Goal: Obtain resource: Download file/media

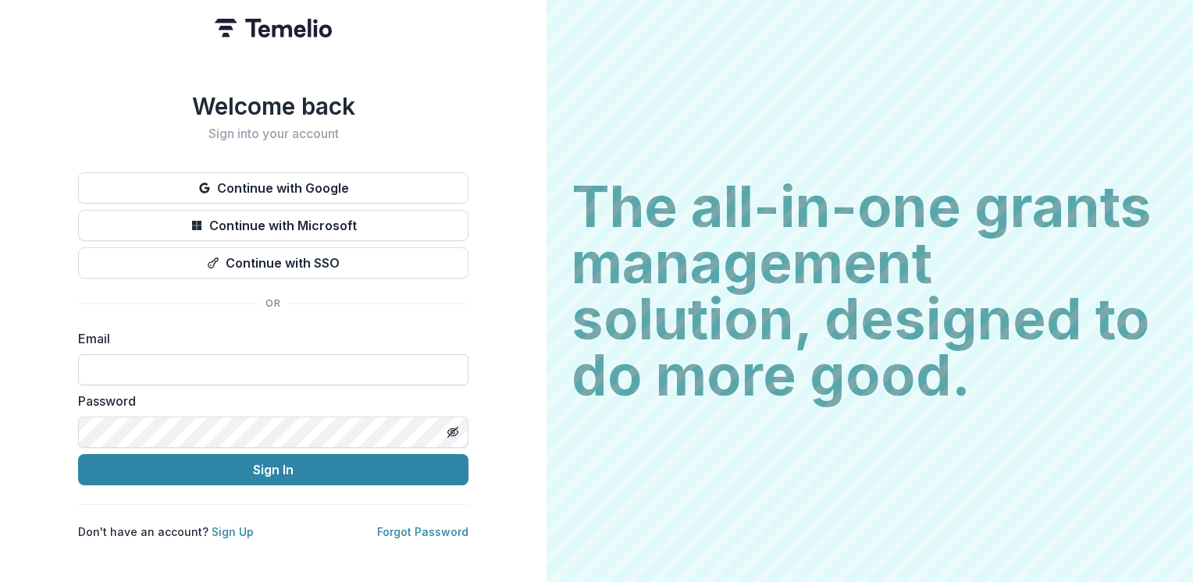
click at [187, 360] on input at bounding box center [273, 369] width 390 height 31
type input "**********"
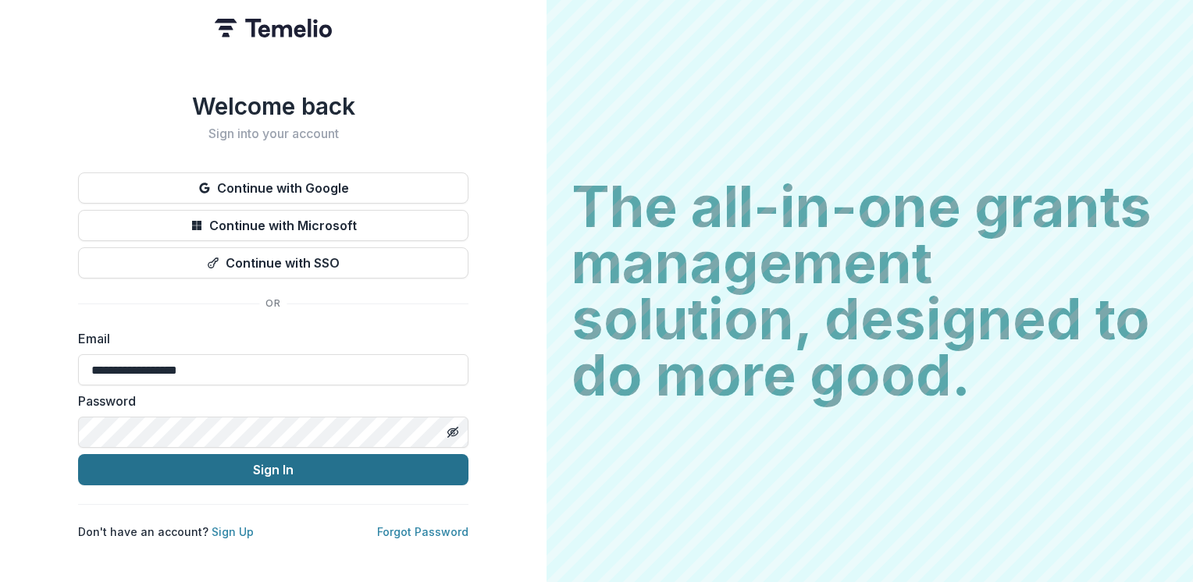
click at [265, 461] on button "Sign In" at bounding box center [273, 469] width 390 height 31
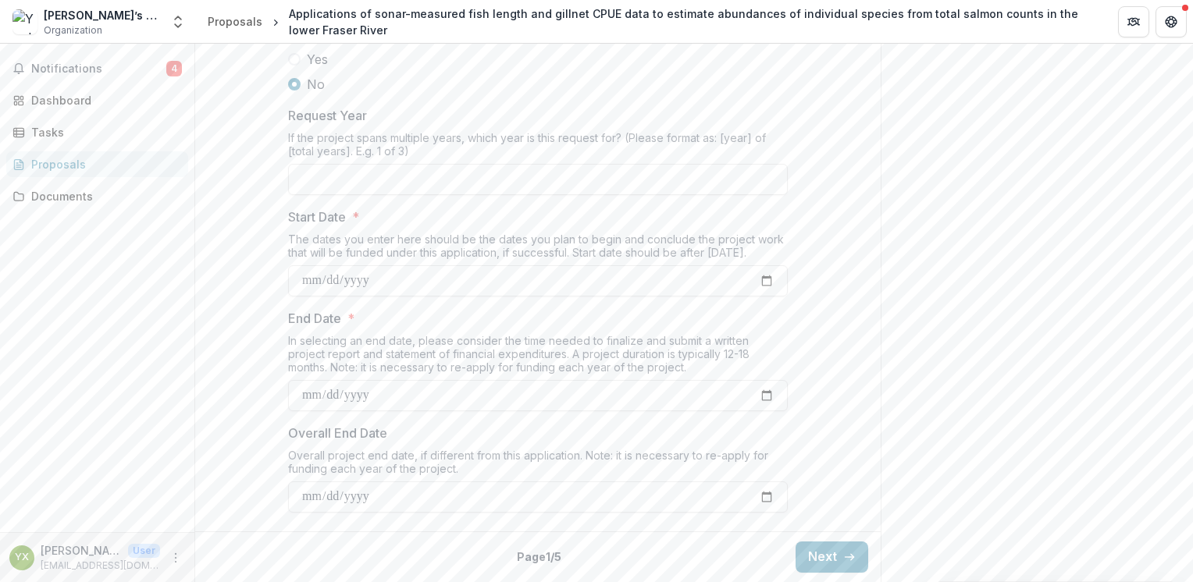
scroll to position [1799, 0]
click at [834, 557] on button "Next" at bounding box center [832, 557] width 73 height 31
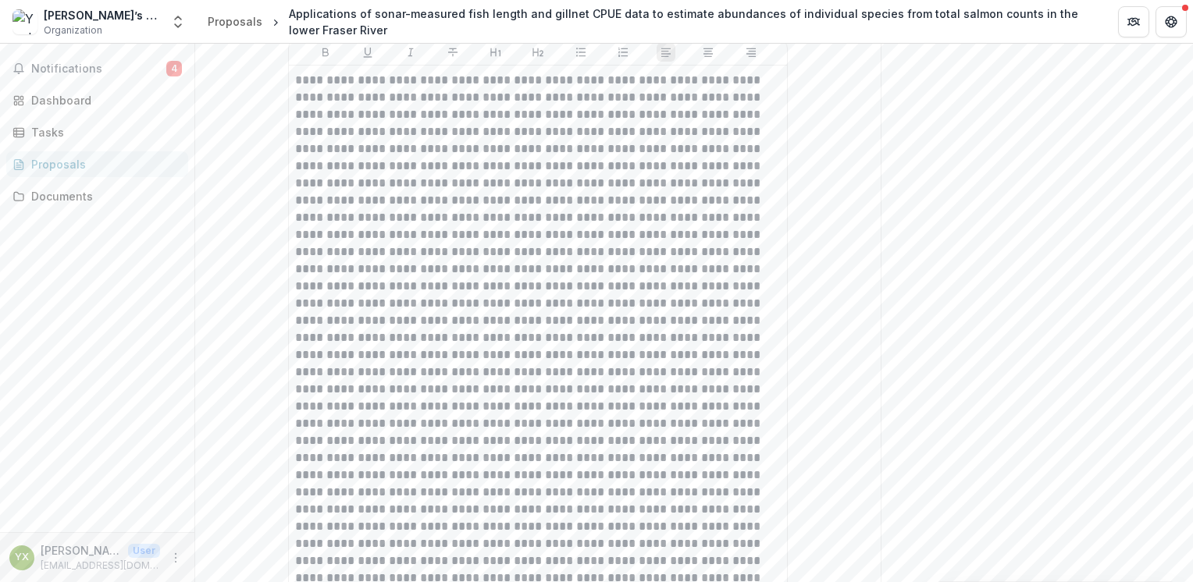
scroll to position [312, 0]
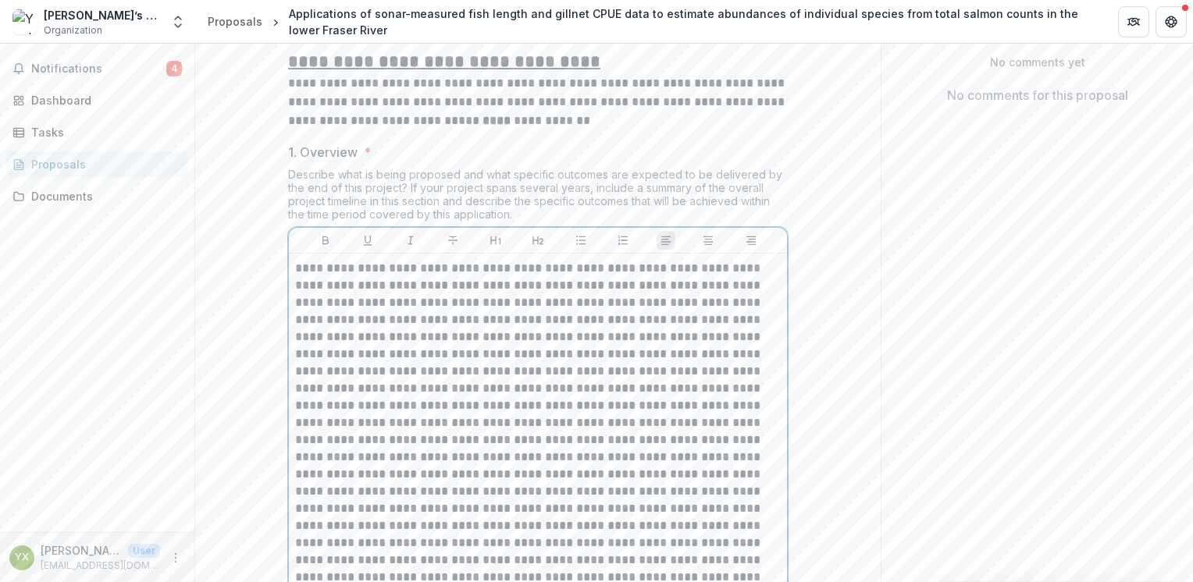
drag, startPoint x: 358, startPoint y: 515, endPoint x: 387, endPoint y: 515, distance: 29.7
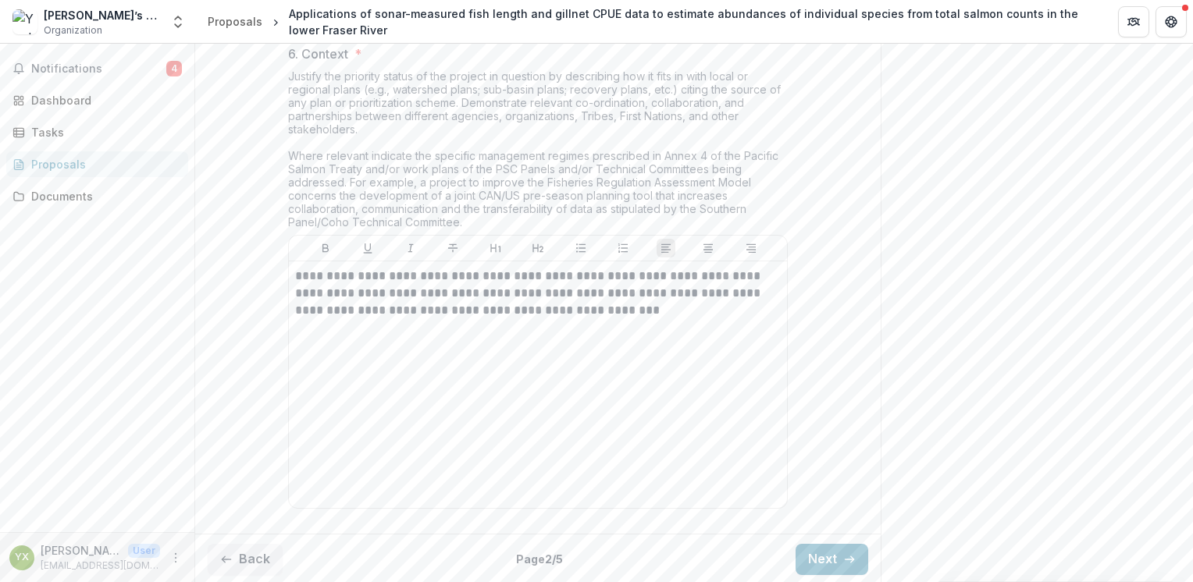
scroll to position [2838, 0]
click at [251, 557] on button "Back" at bounding box center [245, 557] width 75 height 31
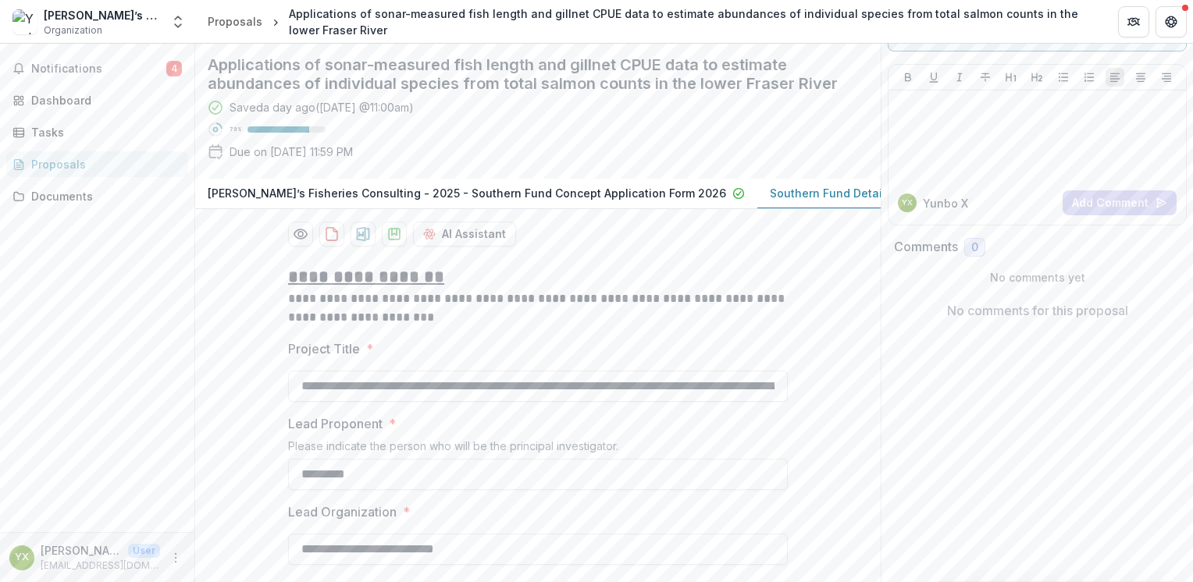
scroll to position [0, 0]
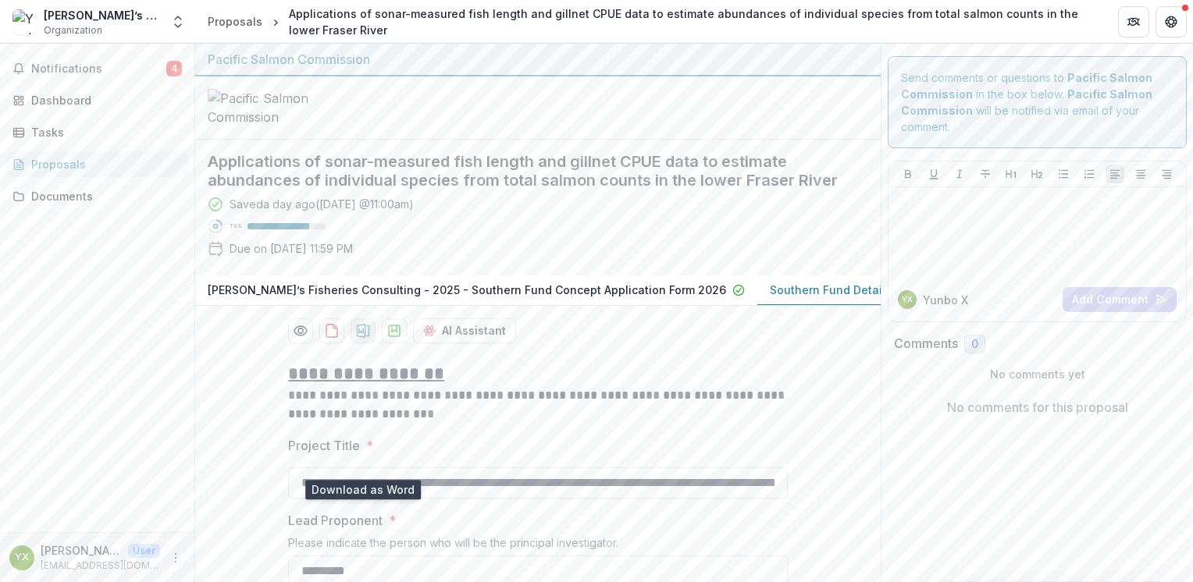
click at [361, 338] on icon "download-proposal" at bounding box center [363, 331] width 13 height 14
click at [87, 101] on div "Dashboard" at bounding box center [103, 100] width 144 height 16
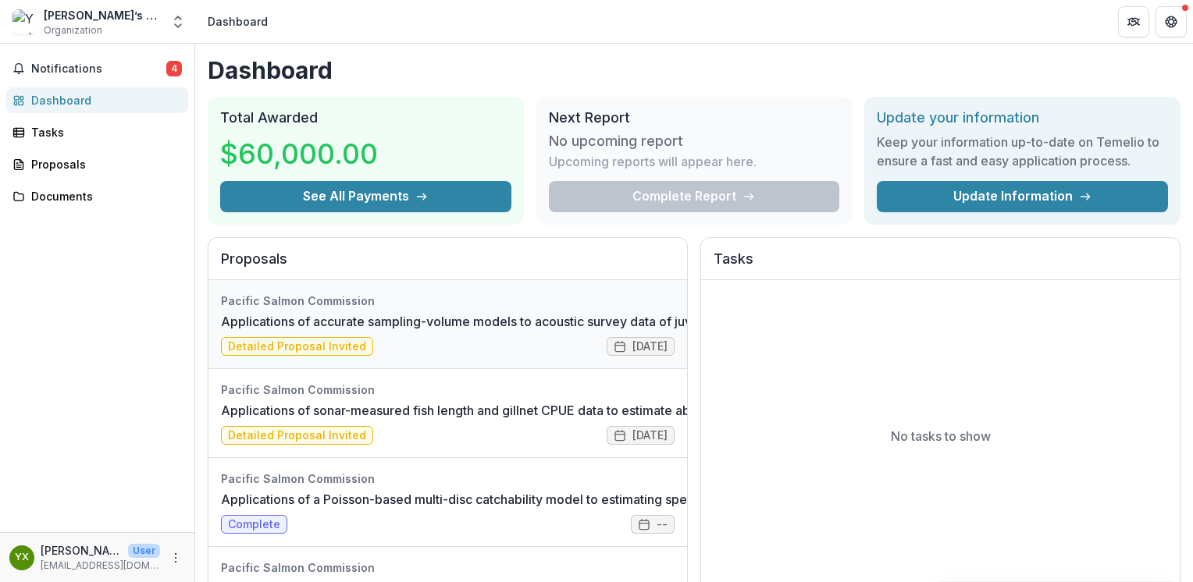
click at [349, 319] on link "Applications of accurate sampling-volume models to acoustic survey data of juve…" at bounding box center [652, 321] width 863 height 19
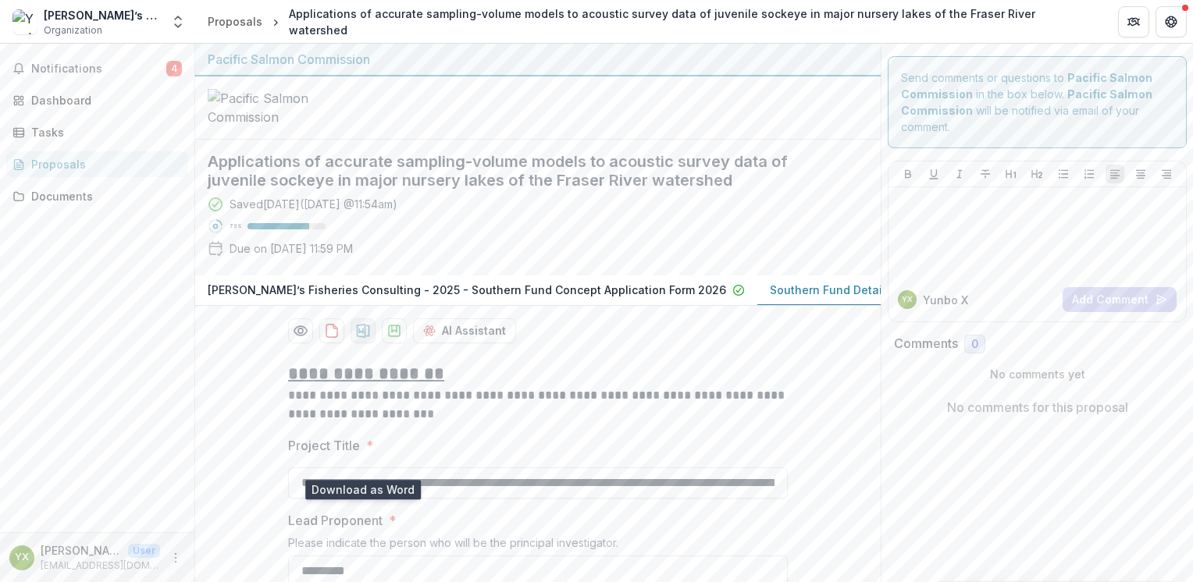
click at [361, 338] on icon "download-proposal" at bounding box center [363, 331] width 13 height 14
click at [549, 140] on div at bounding box center [538, 108] width 686 height 63
click at [86, 95] on div "Dashboard" at bounding box center [103, 100] width 144 height 16
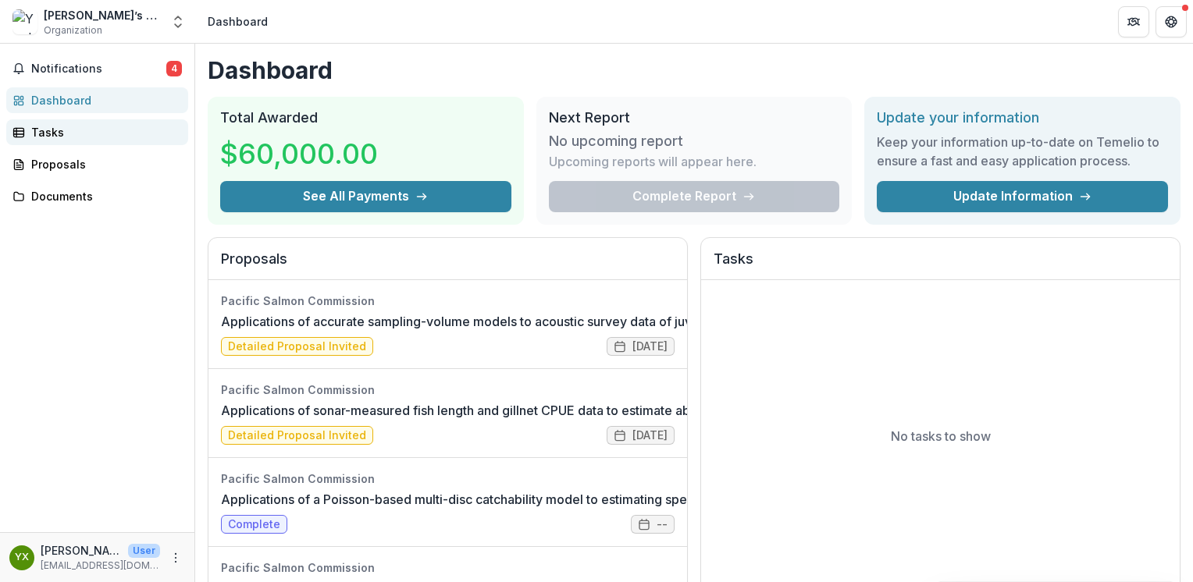
click at [72, 134] on div "Tasks" at bounding box center [103, 132] width 144 height 16
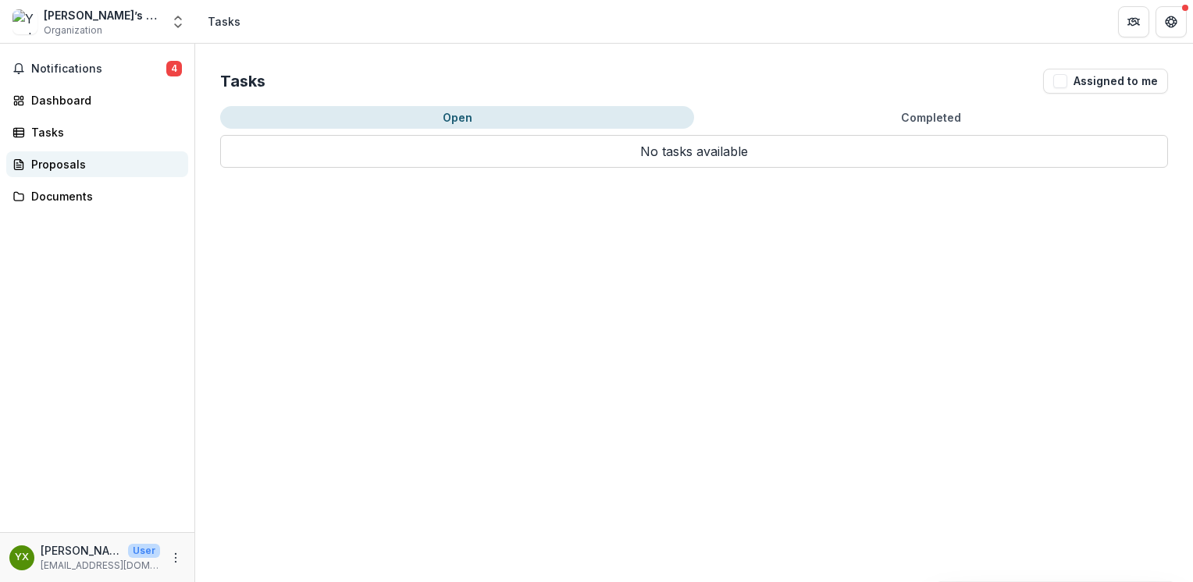
click at [73, 168] on div "Proposals" at bounding box center [103, 164] width 144 height 16
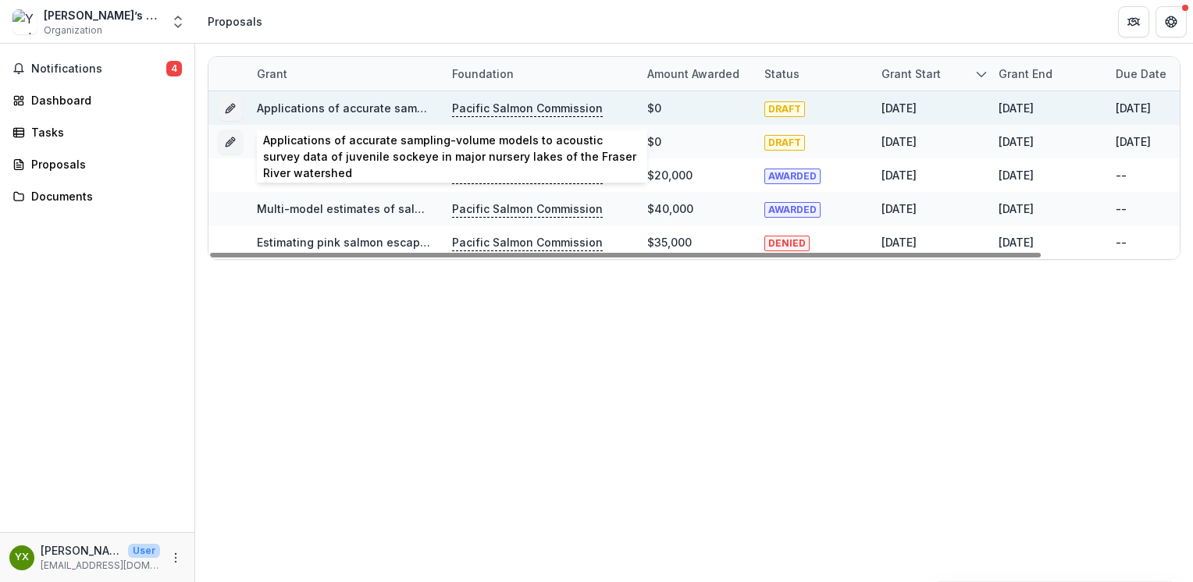
click at [390, 112] on link "Applications of accurate sampling-volume models to acoustic survey data of juve…" at bounding box center [661, 108] width 808 height 13
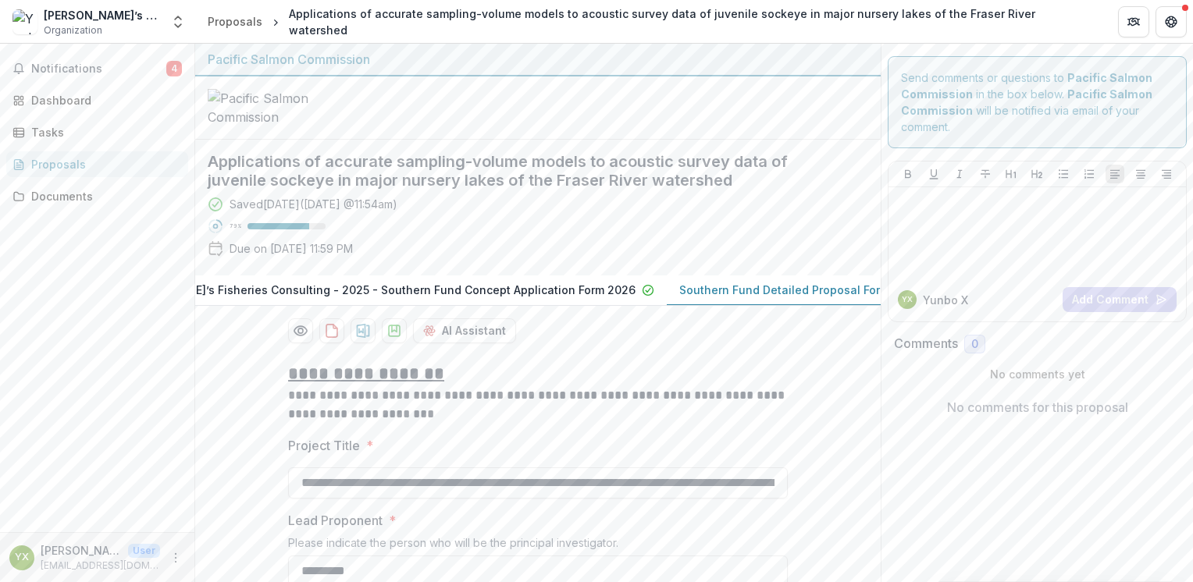
scroll to position [0, 109]
click at [768, 298] on p "Southern Fund Detailed Proposal Form 2026" at bounding box center [781, 290] width 241 height 16
drag, startPoint x: 1192, startPoint y: 153, endPoint x: 1191, endPoint y: 198, distance: 45.3
click at [1191, 198] on div "**********" at bounding box center [694, 313] width 998 height 539
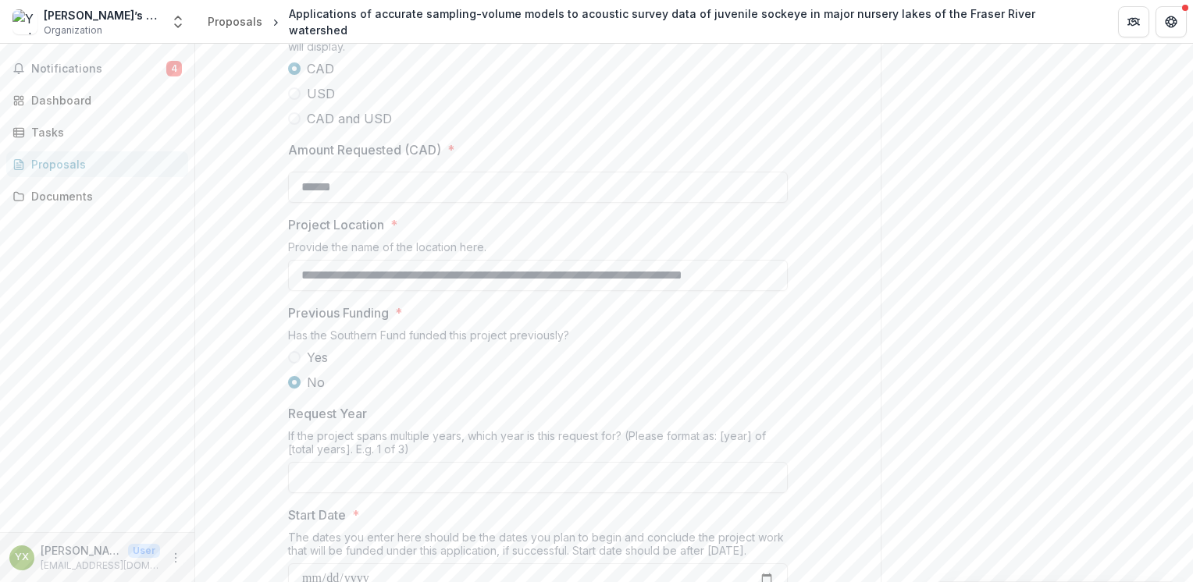
scroll to position [1840, 0]
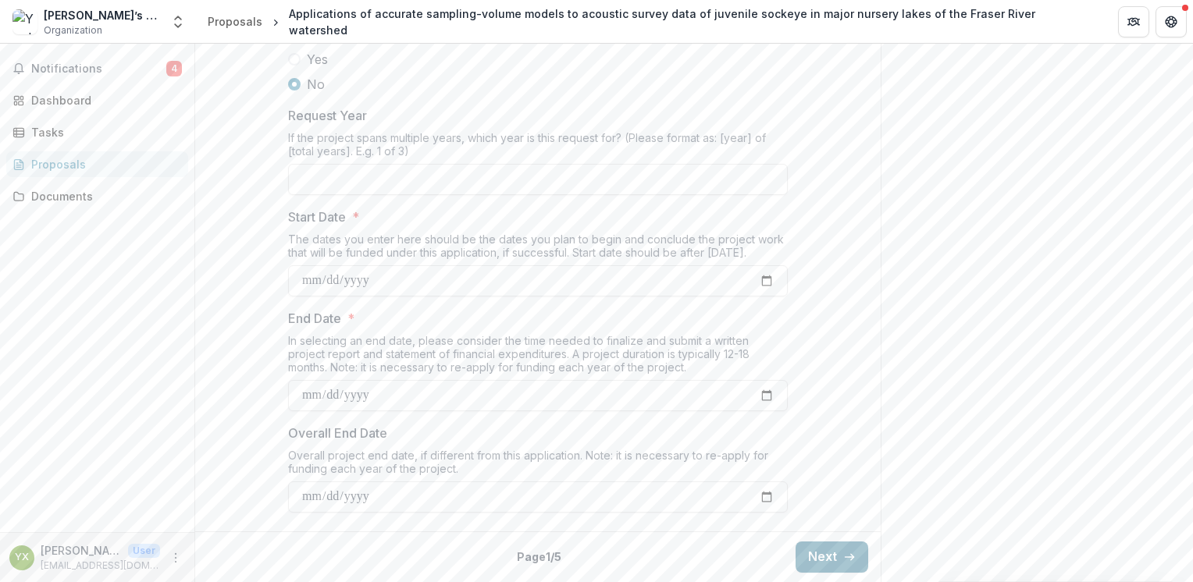
click at [819, 565] on button "Next" at bounding box center [832, 557] width 73 height 31
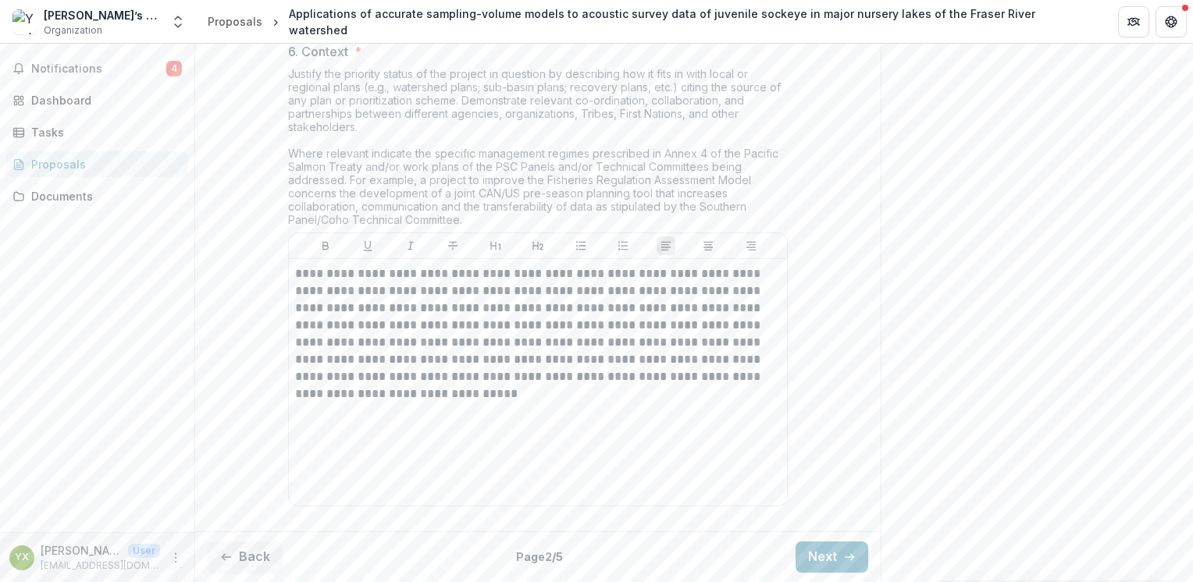
scroll to position [2604, 0]
click at [812, 557] on button "Next" at bounding box center [832, 557] width 73 height 31
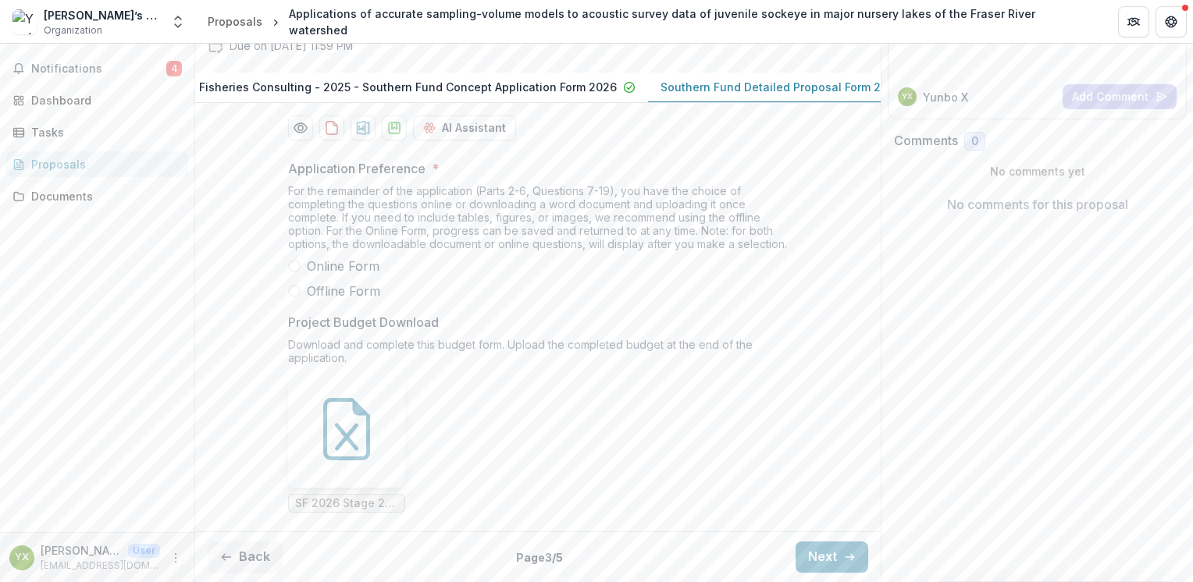
scroll to position [321, 0]
click at [834, 573] on button "Next" at bounding box center [832, 557] width 73 height 31
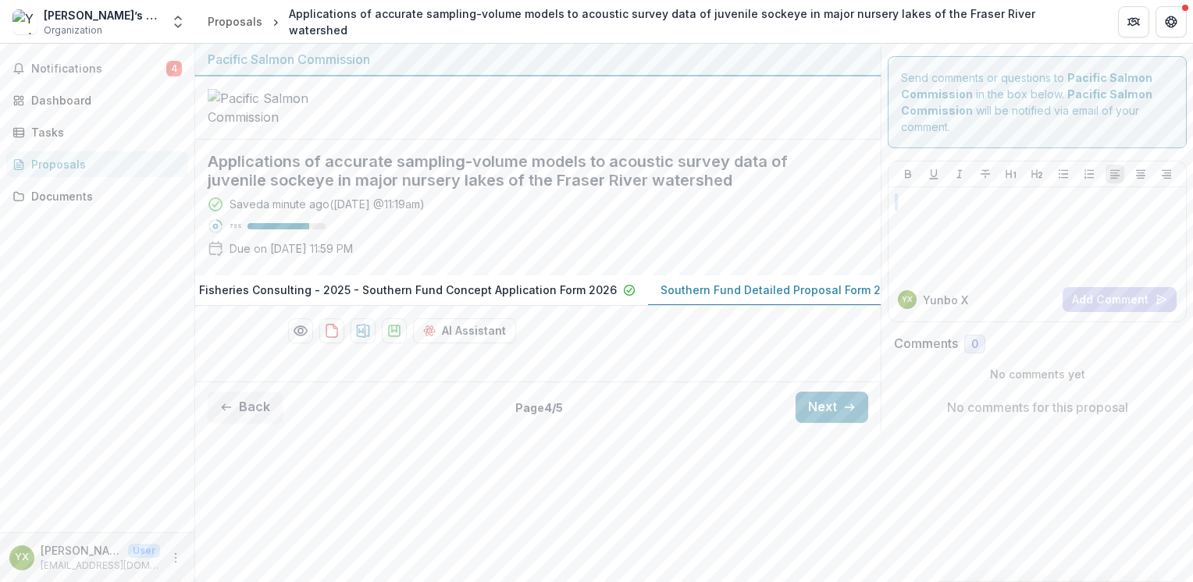
scroll to position [0, 105]
click at [1190, 433] on div "Send comments or questions to Pacific Salmon Commission in the box below. Pacif…" at bounding box center [1037, 238] width 312 height 389
click at [830, 423] on button "Next" at bounding box center [832, 407] width 73 height 31
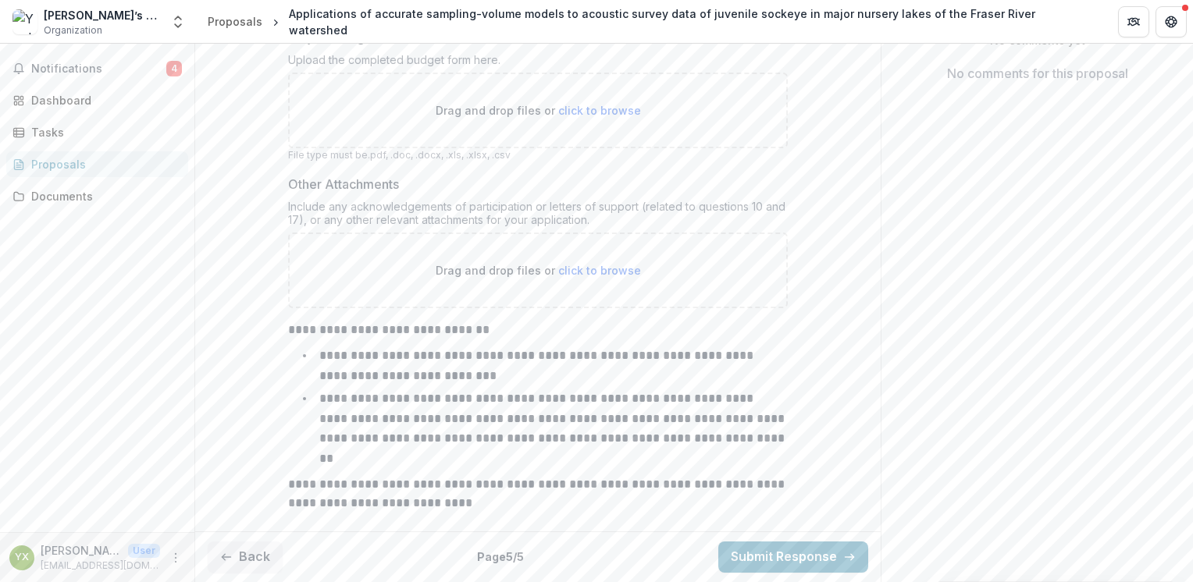
scroll to position [442, 0]
click at [256, 557] on button "Back" at bounding box center [245, 557] width 75 height 31
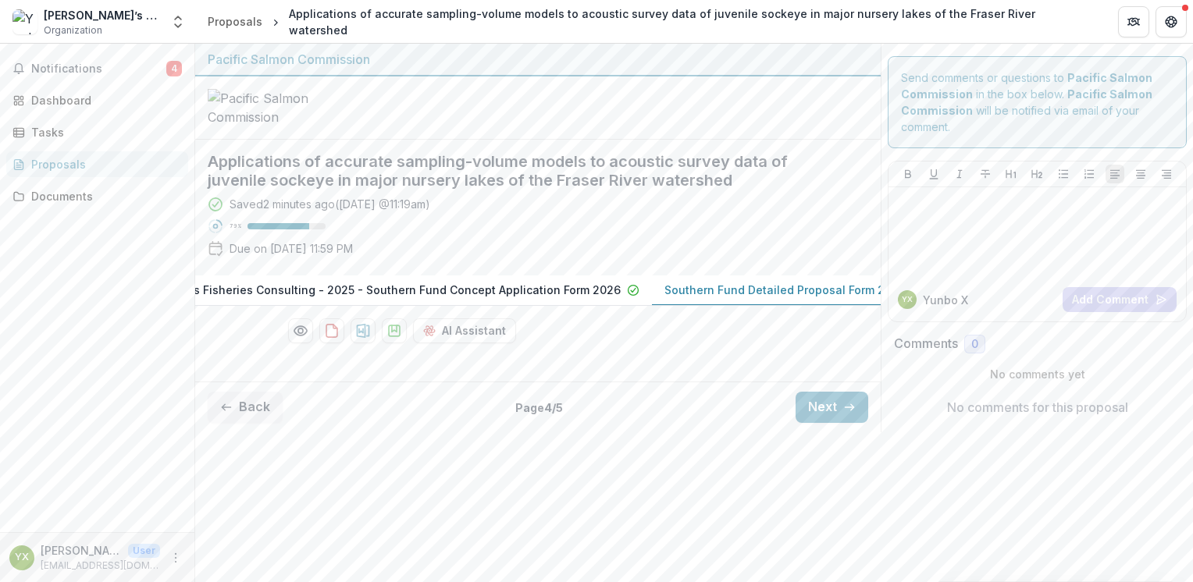
scroll to position [0, 0]
click at [232, 414] on icon "button" at bounding box center [226, 407] width 12 height 12
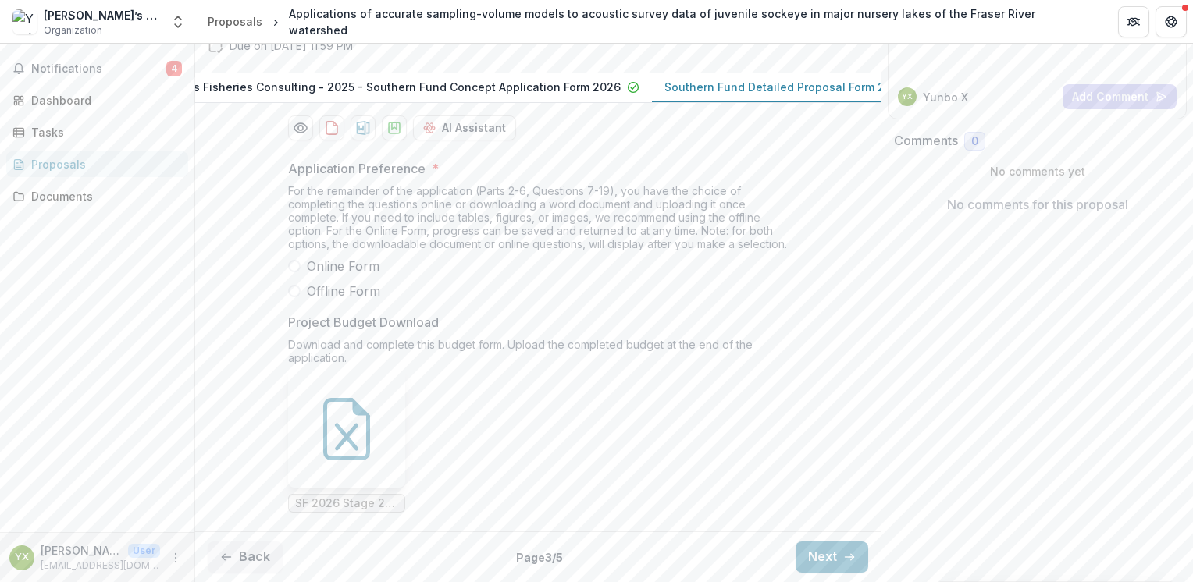
scroll to position [331, 0]
click at [354, 462] on div at bounding box center [346, 429] width 117 height 117
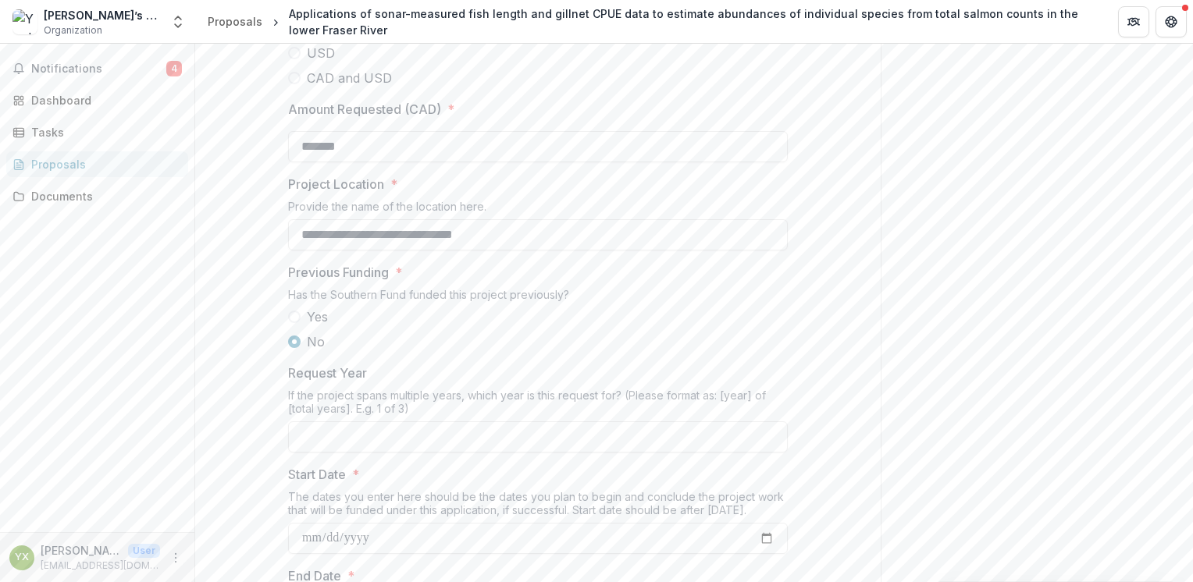
scroll to position [1799, 0]
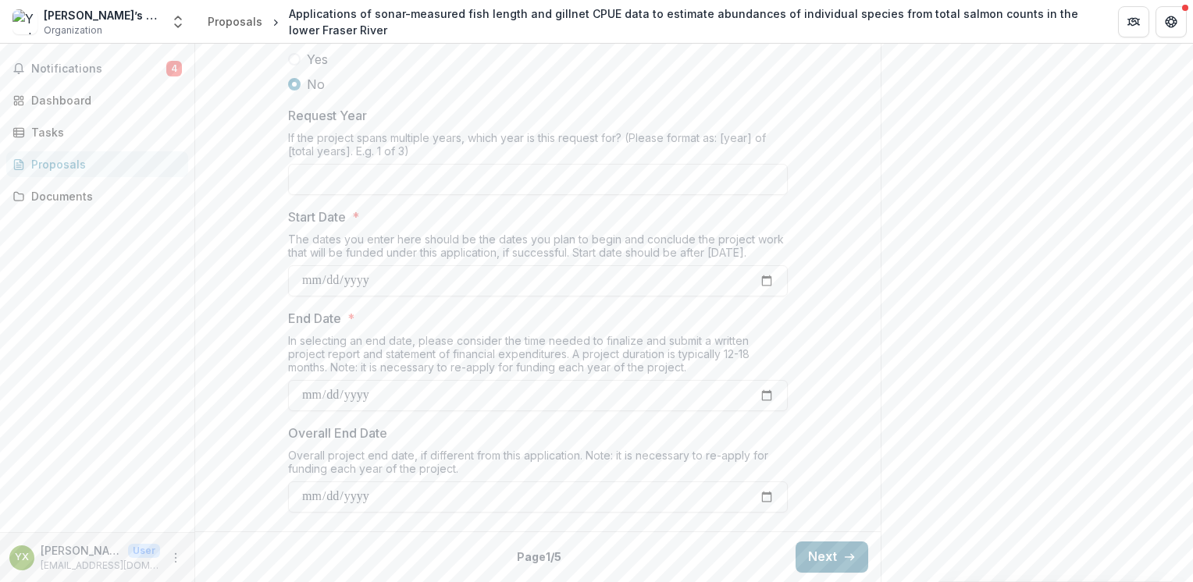
click at [818, 556] on button "Next" at bounding box center [832, 557] width 73 height 31
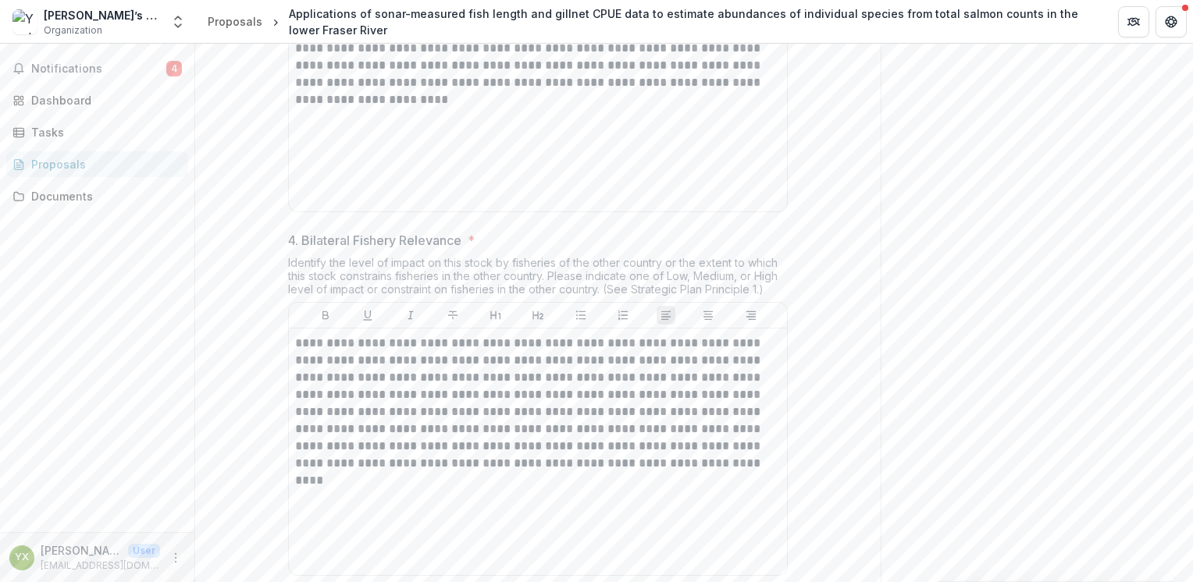
click at [1192, 70] on div "**********" at bounding box center [694, 313] width 998 height 539
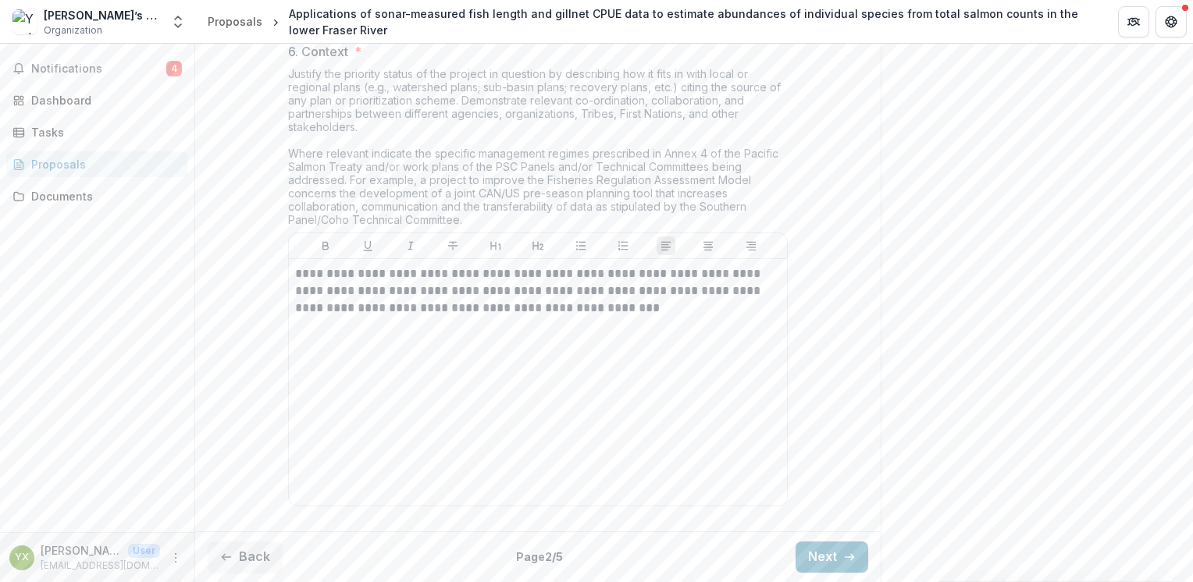
scroll to position [2838, 0]
click at [843, 561] on icon "button" at bounding box center [849, 557] width 12 height 12
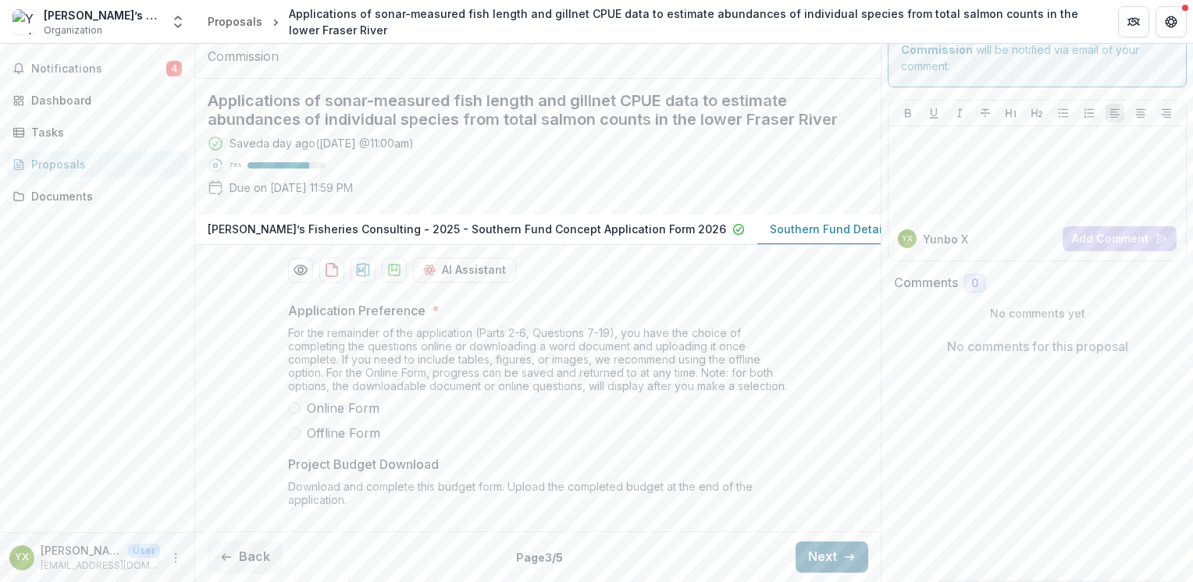
scroll to position [332, 0]
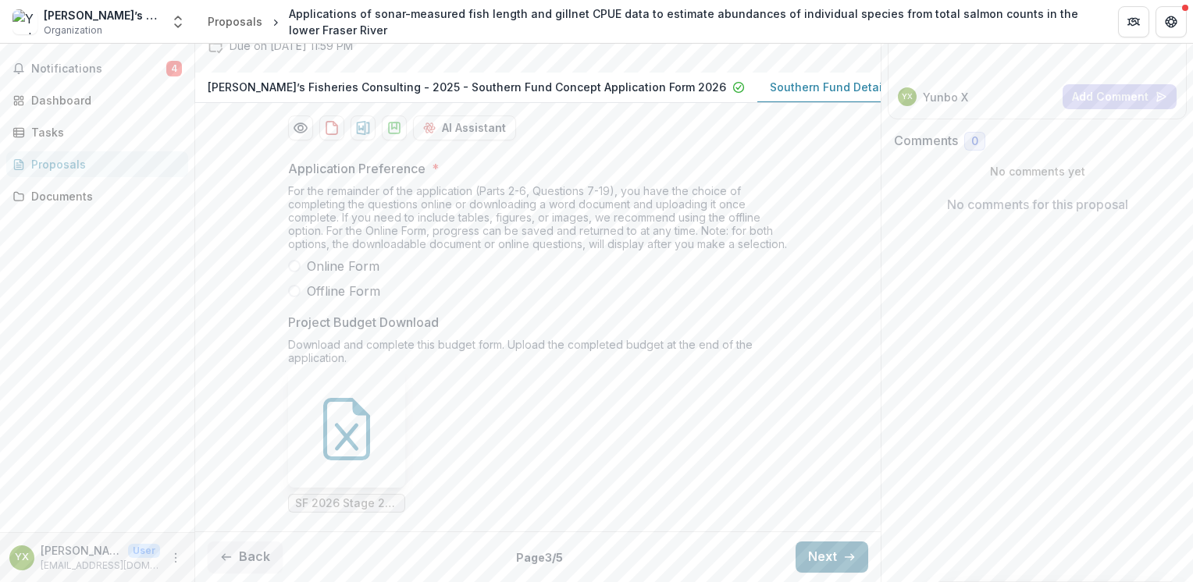
click at [822, 554] on button "Next" at bounding box center [832, 557] width 73 height 31
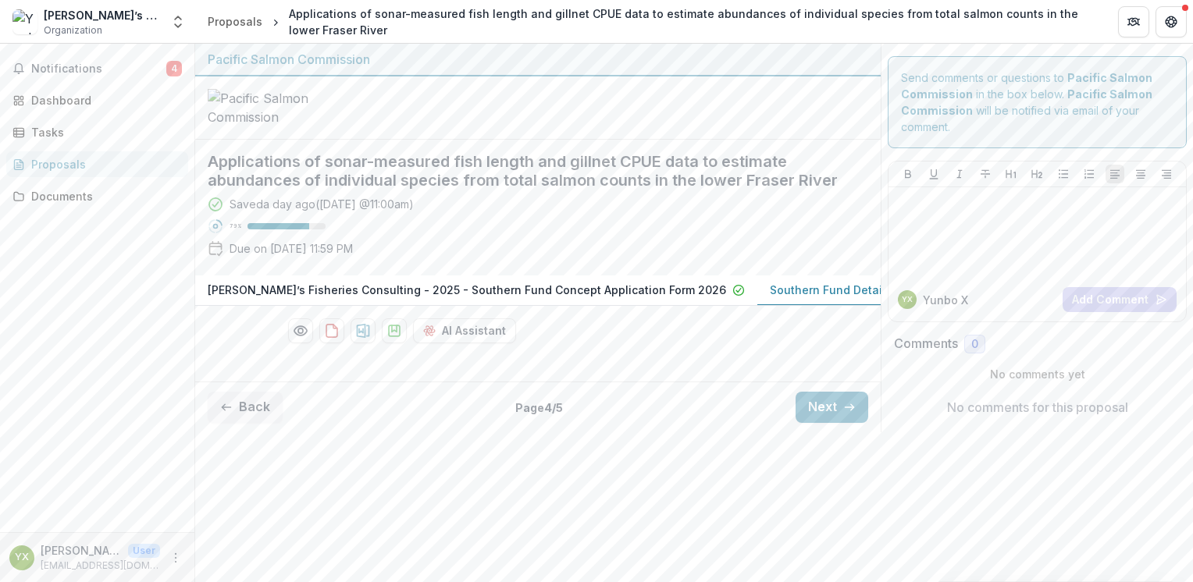
scroll to position [0, 0]
click at [814, 423] on button "Next" at bounding box center [832, 407] width 73 height 31
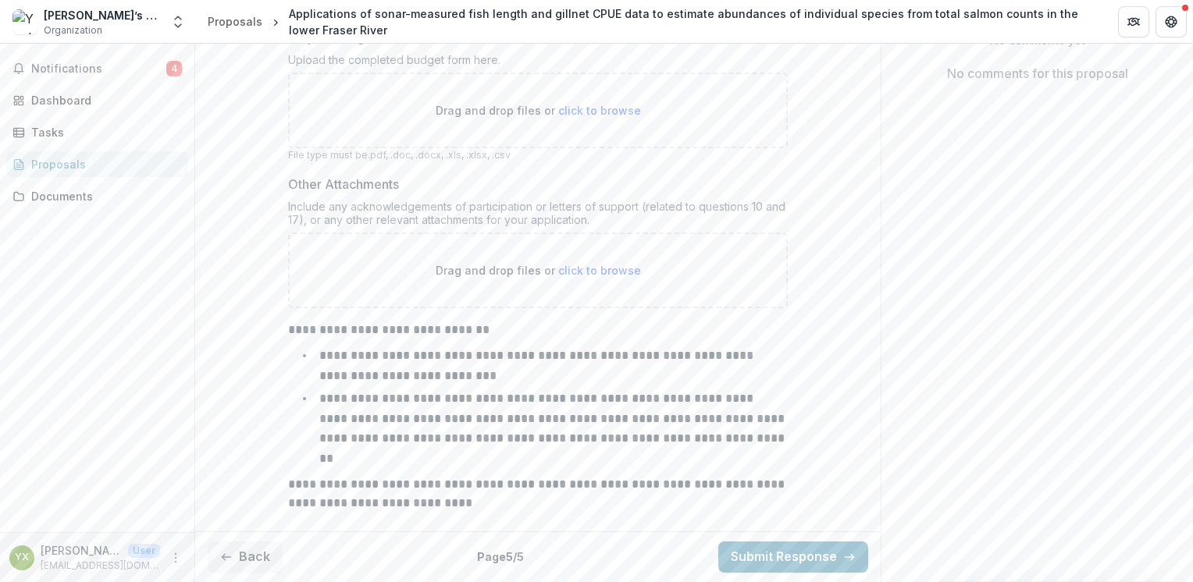
scroll to position [442, 0]
click at [248, 555] on button "Back" at bounding box center [245, 557] width 75 height 31
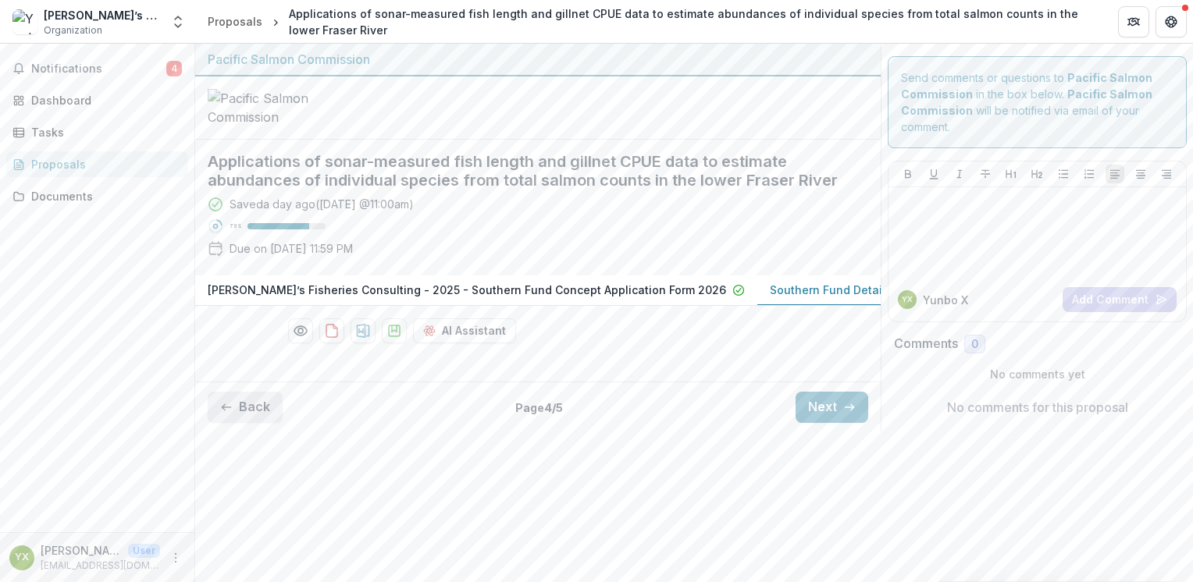
scroll to position [0, 0]
click at [254, 423] on button "Back" at bounding box center [245, 407] width 75 height 31
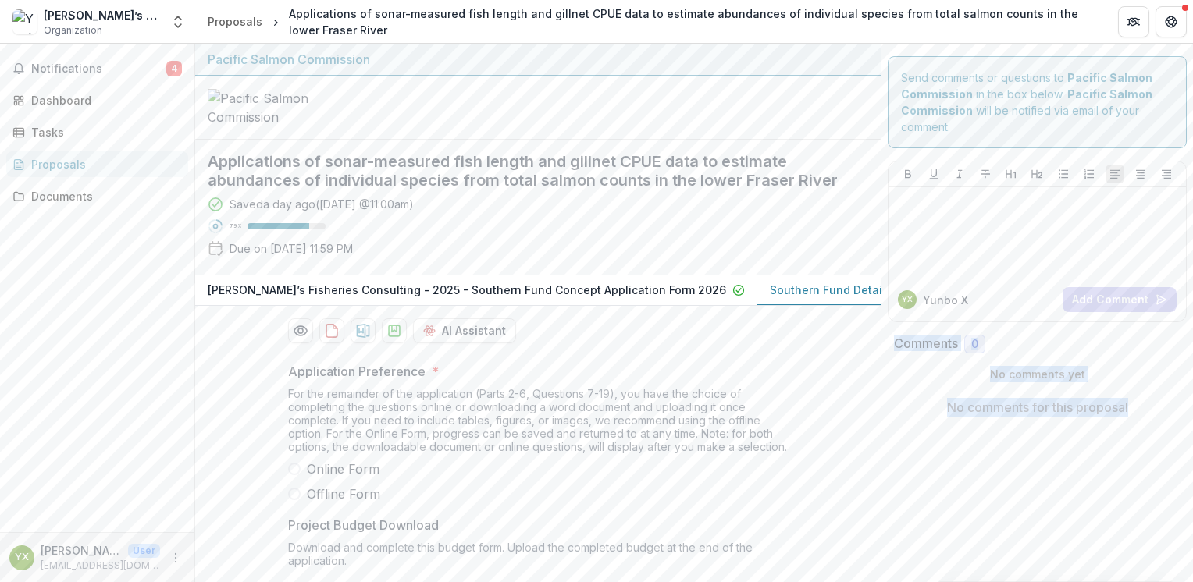
drag, startPoint x: 1192, startPoint y: 315, endPoint x: 1179, endPoint y: 468, distance: 153.6
click at [1179, 468] on div "Pacific Salmon Commission Applications of sonar-measured fish length and gillne…" at bounding box center [694, 313] width 998 height 539
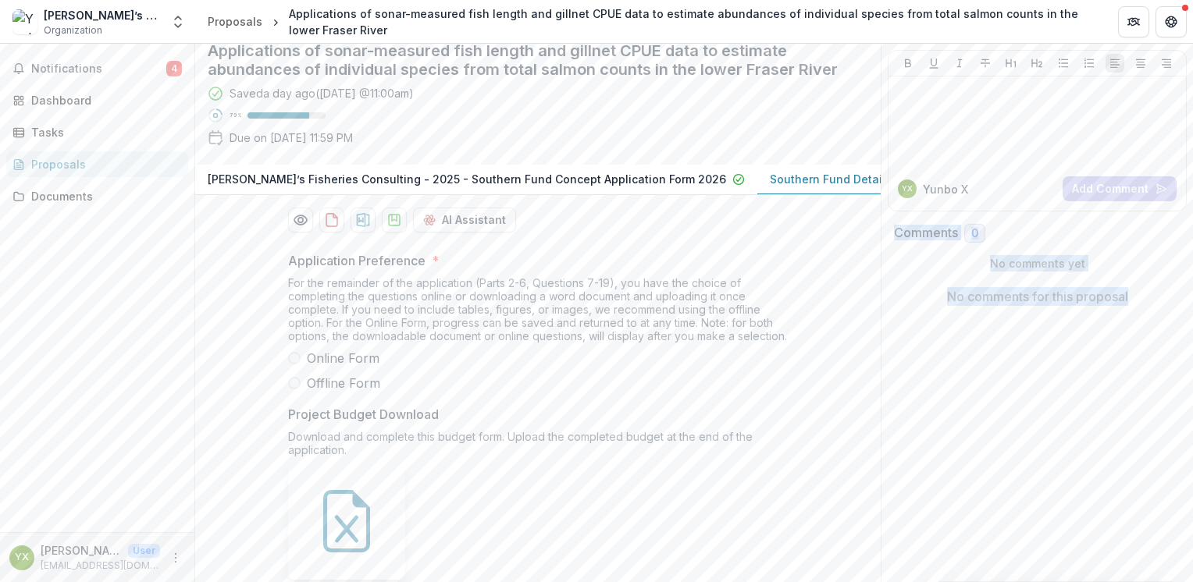
scroll to position [109, 0]
click at [782, 189] on p "Southern Fund Detailed Proposal Form 2026" at bounding box center [890, 181] width 241 height 16
click at [843, 390] on div "Application Preference * For the remainder of the application (Parts 2-6, Quest…" at bounding box center [538, 429] width 686 height 379
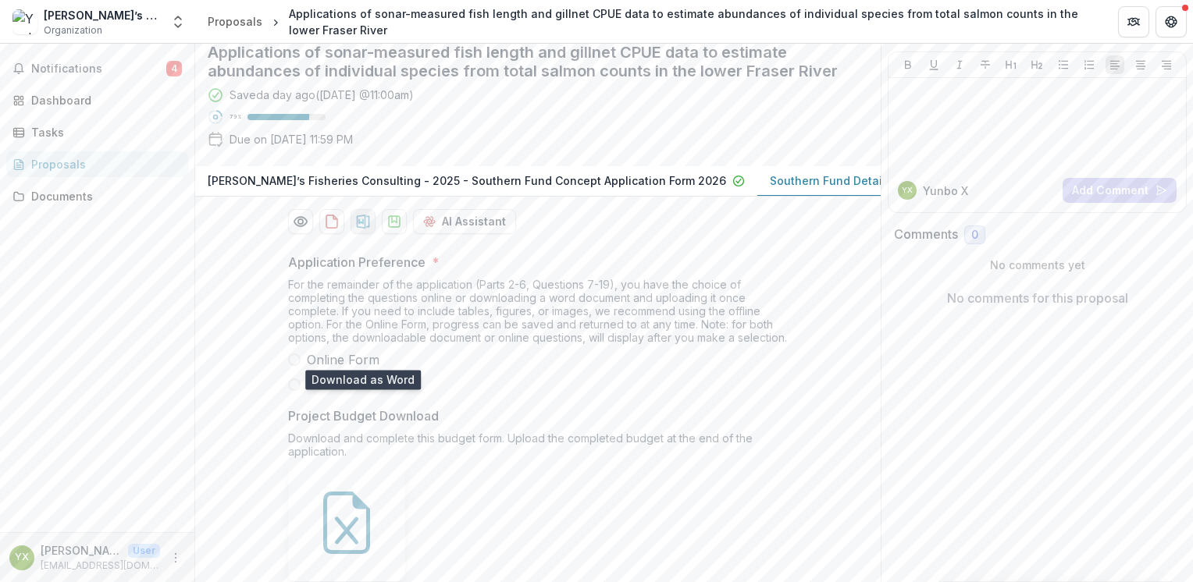
click at [362, 229] on icon "download-proposal" at bounding box center [363, 222] width 13 height 14
click at [290, 391] on span at bounding box center [294, 385] width 12 height 12
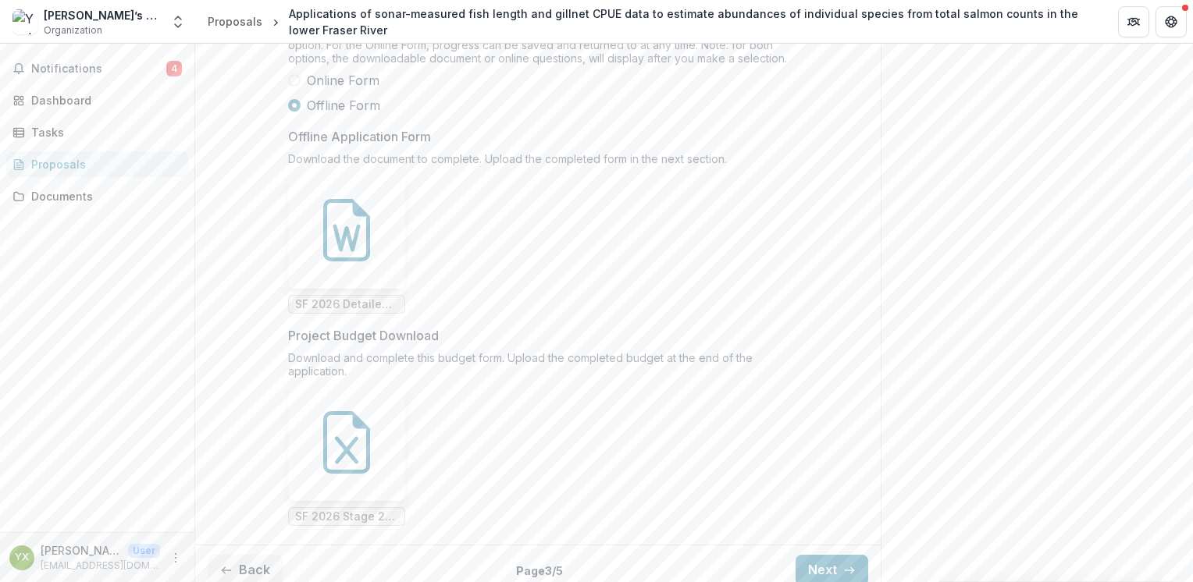
scroll to position [390, 0]
click at [293, 110] on span at bounding box center [294, 104] width 12 height 12
click at [288, 85] on span at bounding box center [294, 79] width 12 height 12
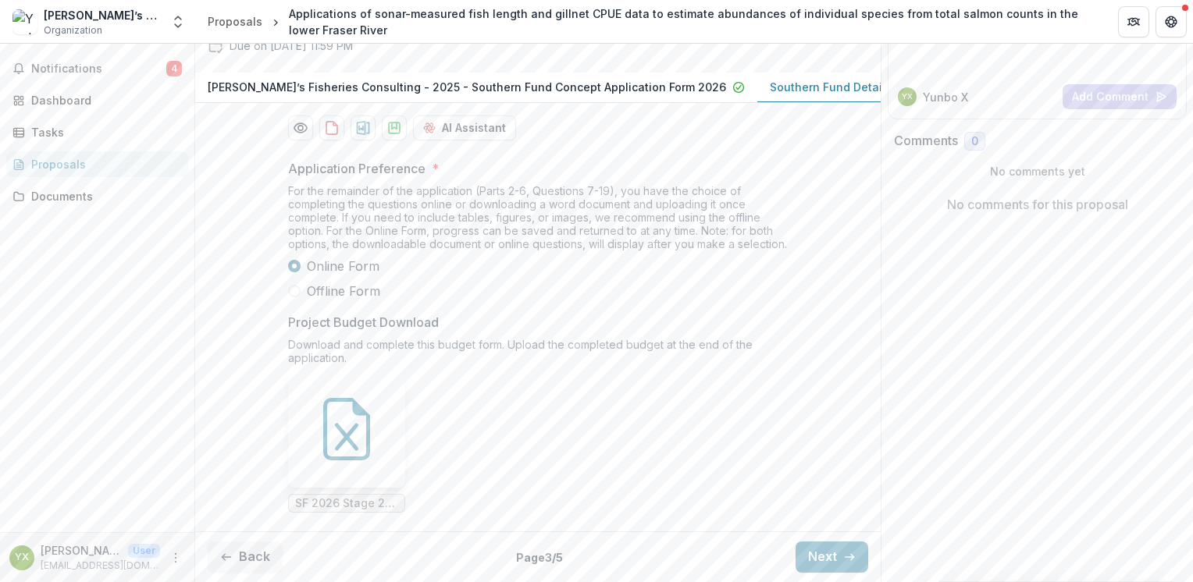
scroll to position [332, 0]
click at [294, 289] on span at bounding box center [294, 291] width 12 height 12
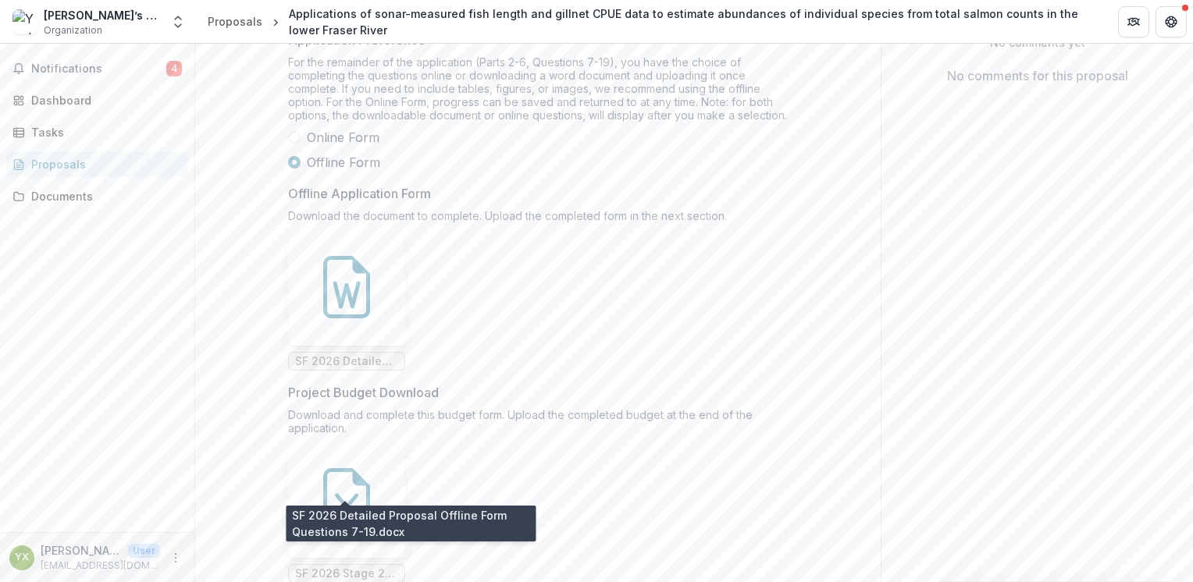
click at [356, 369] on span "SF 2026 Detailed Proposal Offline Form Questions 7-19.docx" at bounding box center [346, 361] width 103 height 13
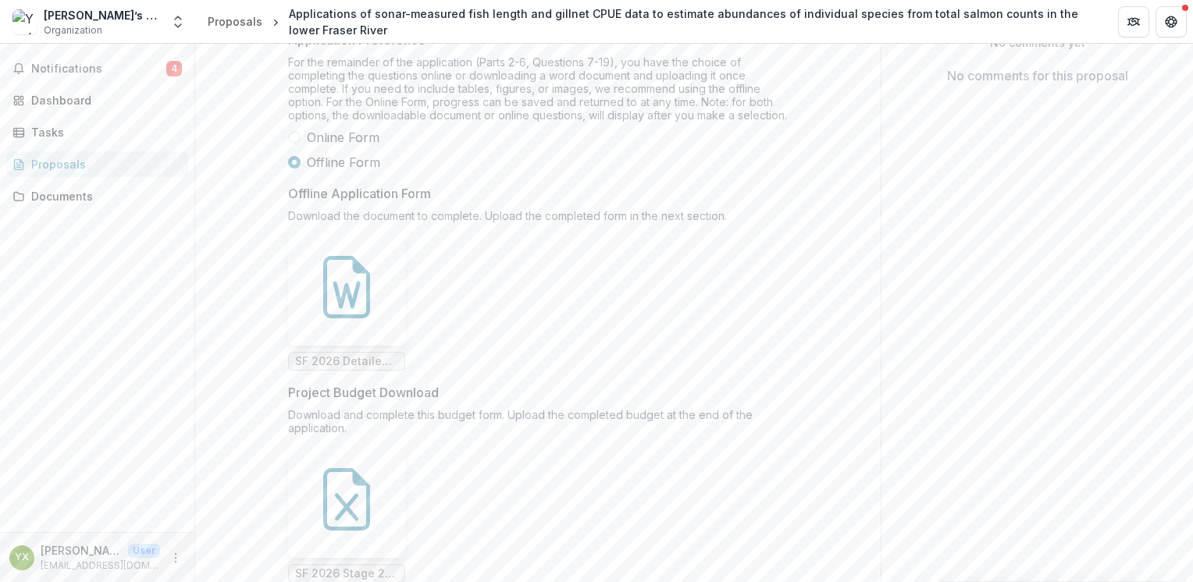
click at [294, 144] on span at bounding box center [294, 137] width 12 height 12
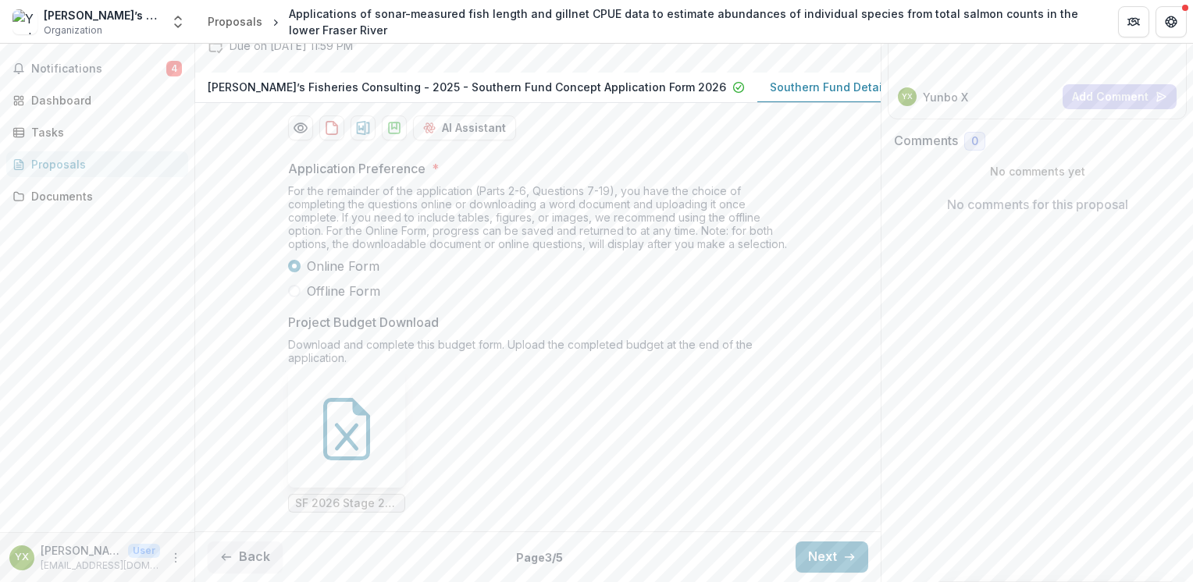
click at [294, 289] on span at bounding box center [294, 291] width 12 height 12
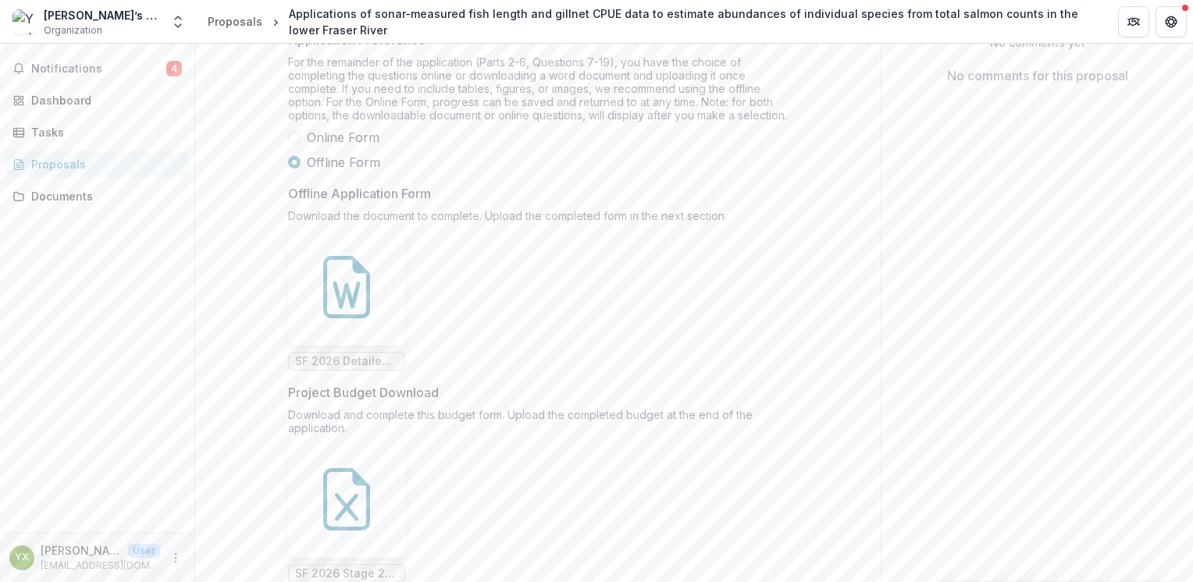
click at [288, 144] on span at bounding box center [294, 137] width 12 height 12
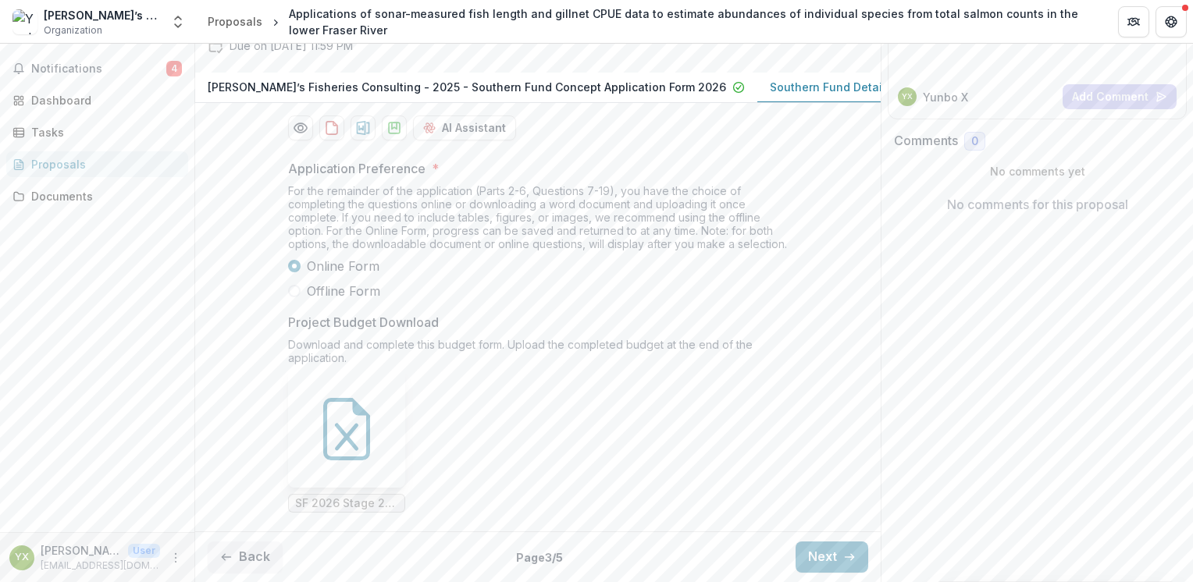
click at [293, 291] on span at bounding box center [294, 291] width 12 height 12
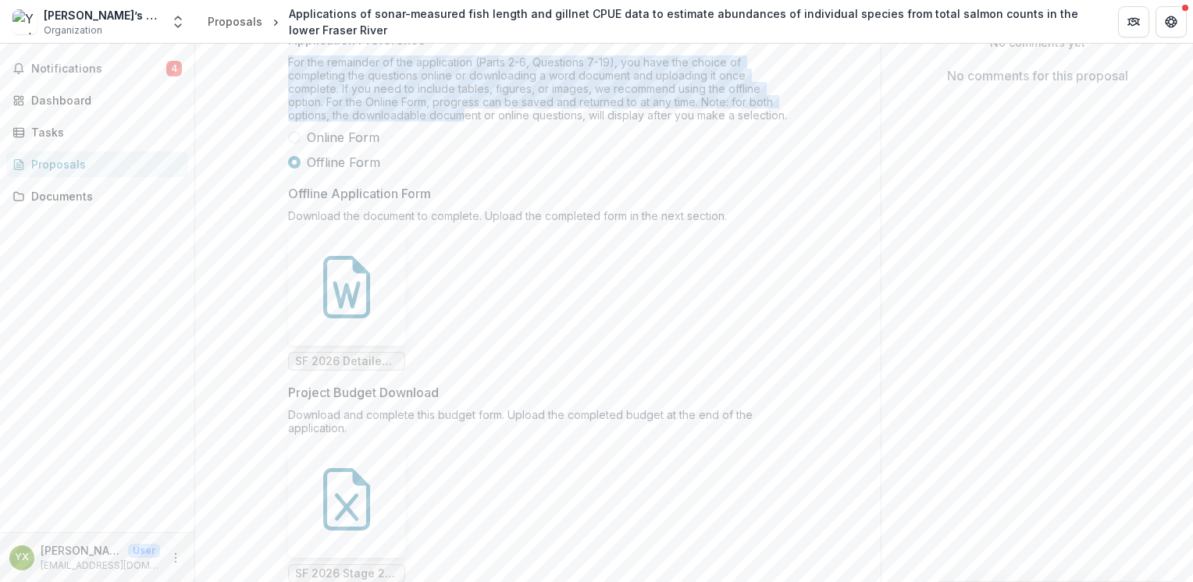
drag, startPoint x: 287, startPoint y: 191, endPoint x: 458, endPoint y: 256, distance: 183.1
click at [458, 128] on div "For the remainder of the application (Parts 2-6, Questions 7-19), you have the …" at bounding box center [538, 91] width 500 height 73
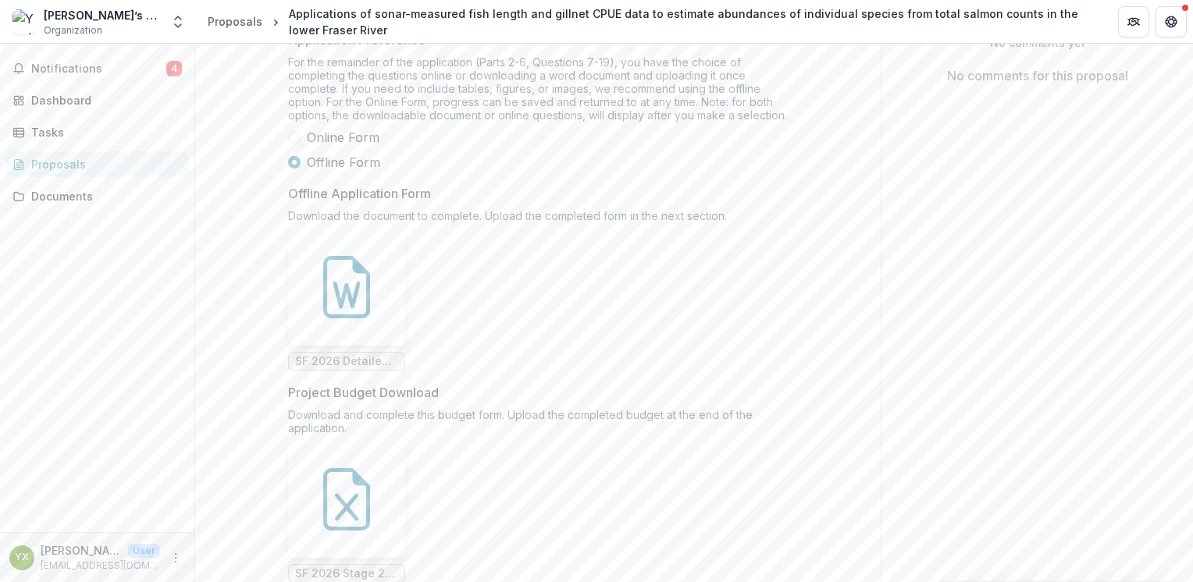
click at [766, 203] on label "Offline Application Form" at bounding box center [533, 193] width 490 height 19
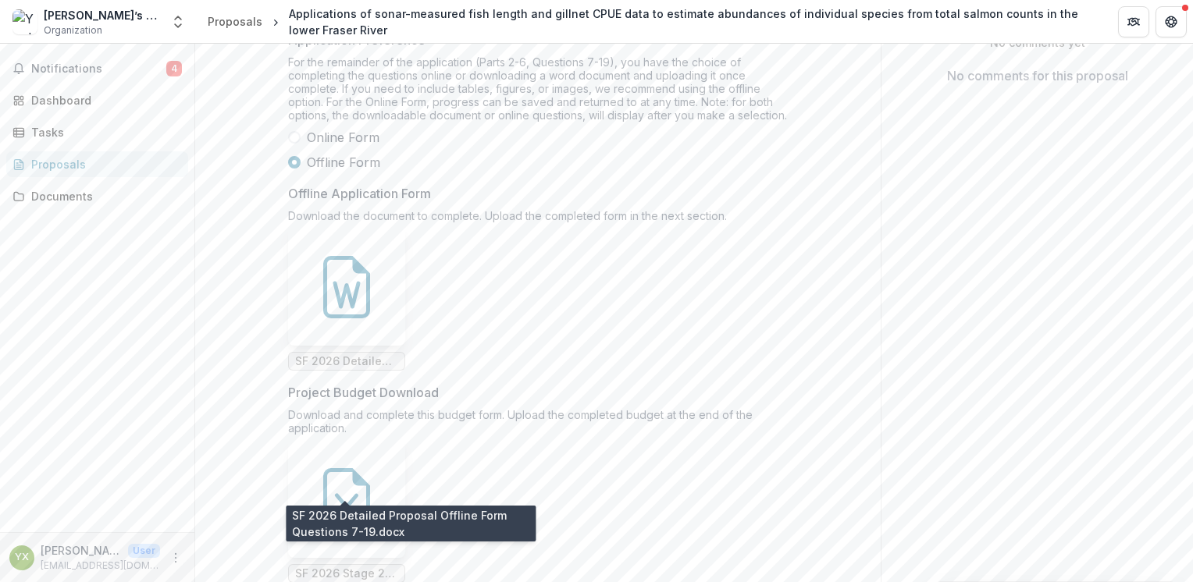
click at [348, 369] on span "SF 2026 Detailed Proposal Offline Form Questions 7-19.docx" at bounding box center [346, 361] width 103 height 13
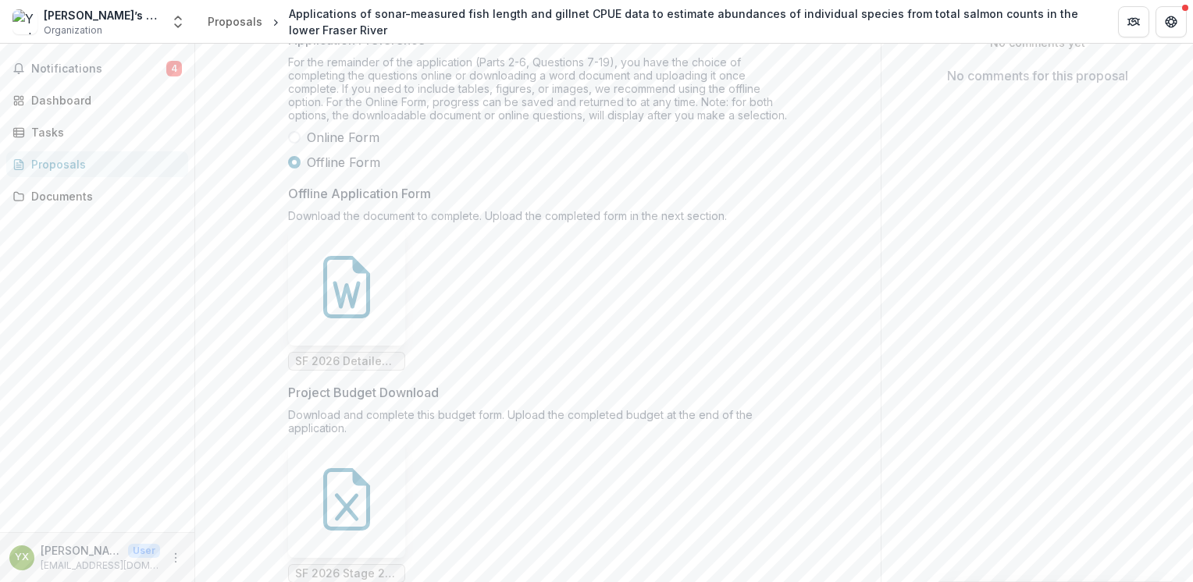
click at [348, 369] on span "SF 2026 Detailed Proposal Offline Form Questions 7-19.docx" at bounding box center [346, 361] width 103 height 13
drag, startPoint x: 359, startPoint y: 490, endPoint x: 696, endPoint y: 492, distance: 336.5
click at [696, 371] on ul "SF 2026 Detailed Proposal Offline Form Questions 7-19.docx" at bounding box center [538, 300] width 500 height 142
drag, startPoint x: 478, startPoint y: 191, endPoint x: 612, endPoint y: 193, distance: 134.3
click at [612, 128] on div "For the remainder of the application (Parts 2-6, Questions 7-19), you have the …" at bounding box center [538, 91] width 500 height 73
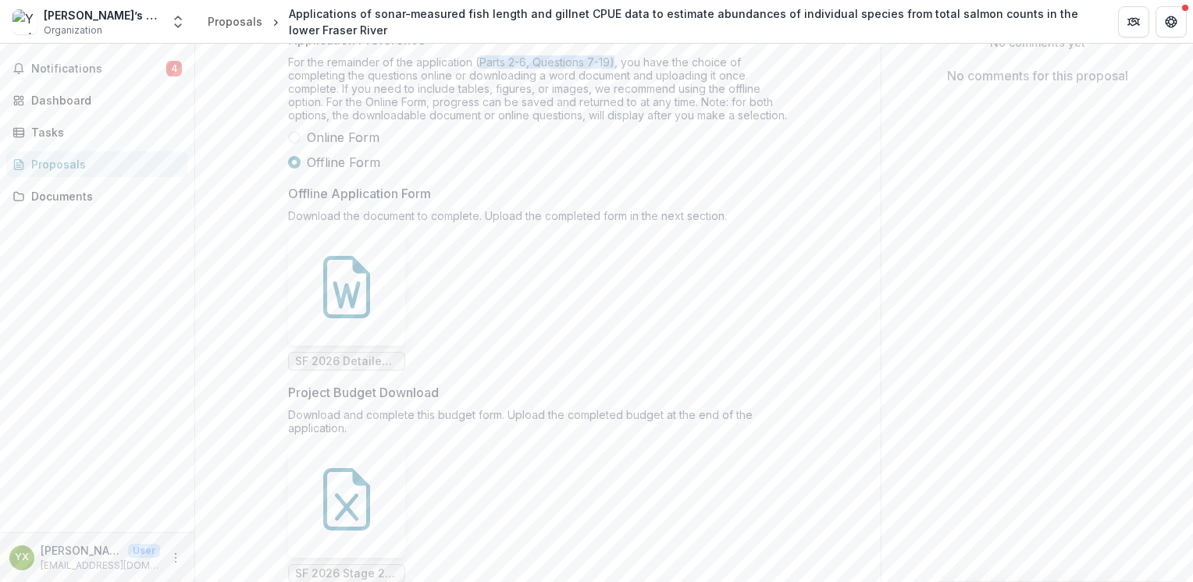
drag, startPoint x: 612, startPoint y: 193, endPoint x: 561, endPoint y: 188, distance: 51.7
copy div "Parts 2-6, Questions 7-19)"
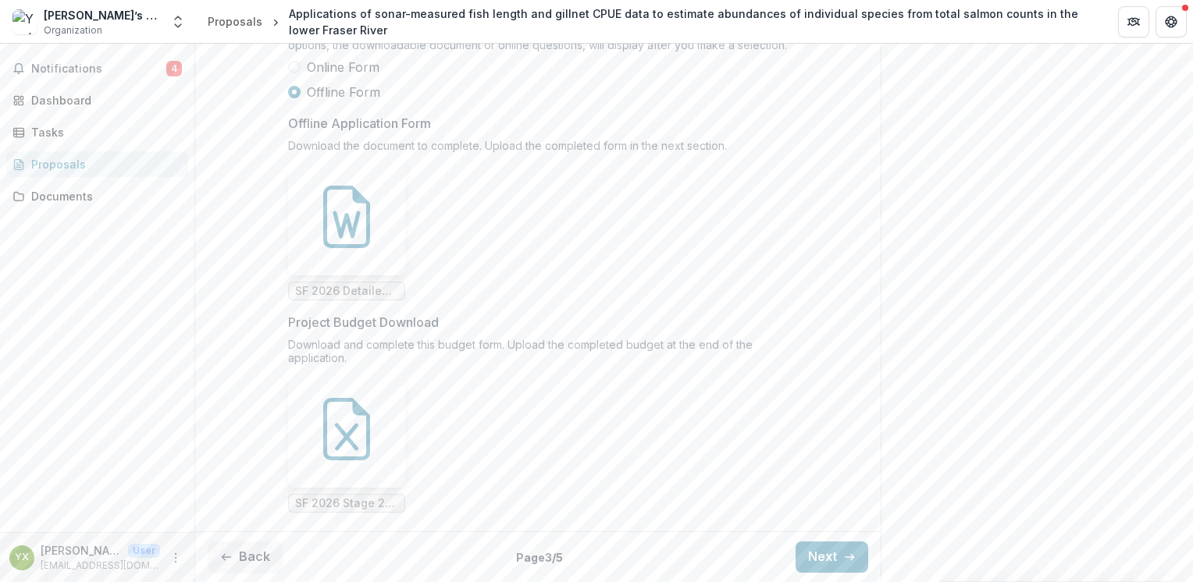
scroll to position [531, 0]
click at [262, 564] on button "Back" at bounding box center [245, 557] width 75 height 31
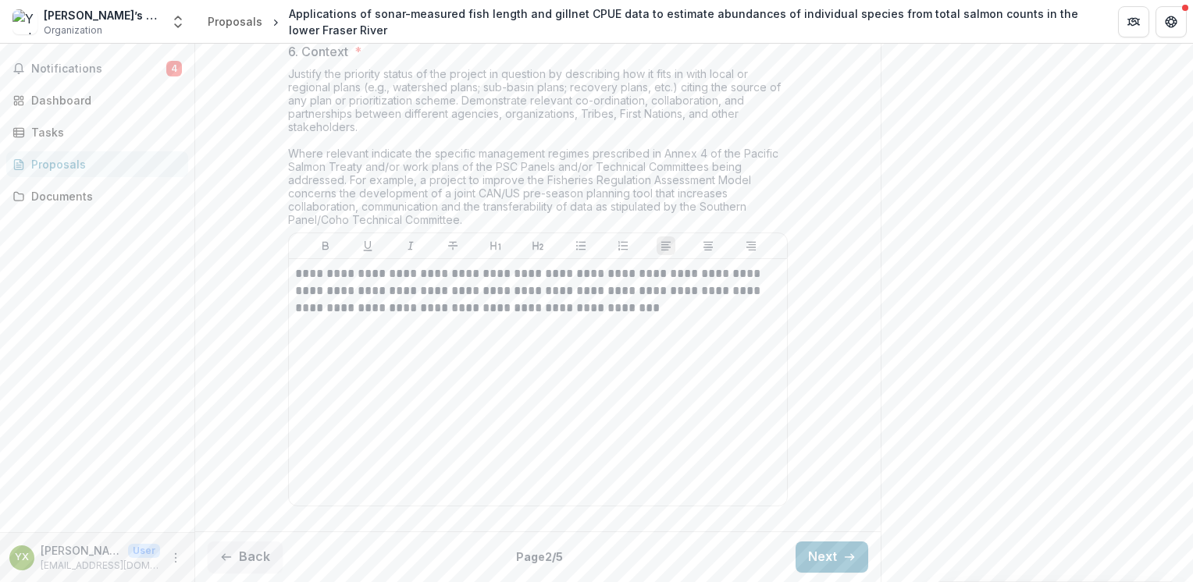
scroll to position [2838, 0]
